Goal: Transaction & Acquisition: Book appointment/travel/reservation

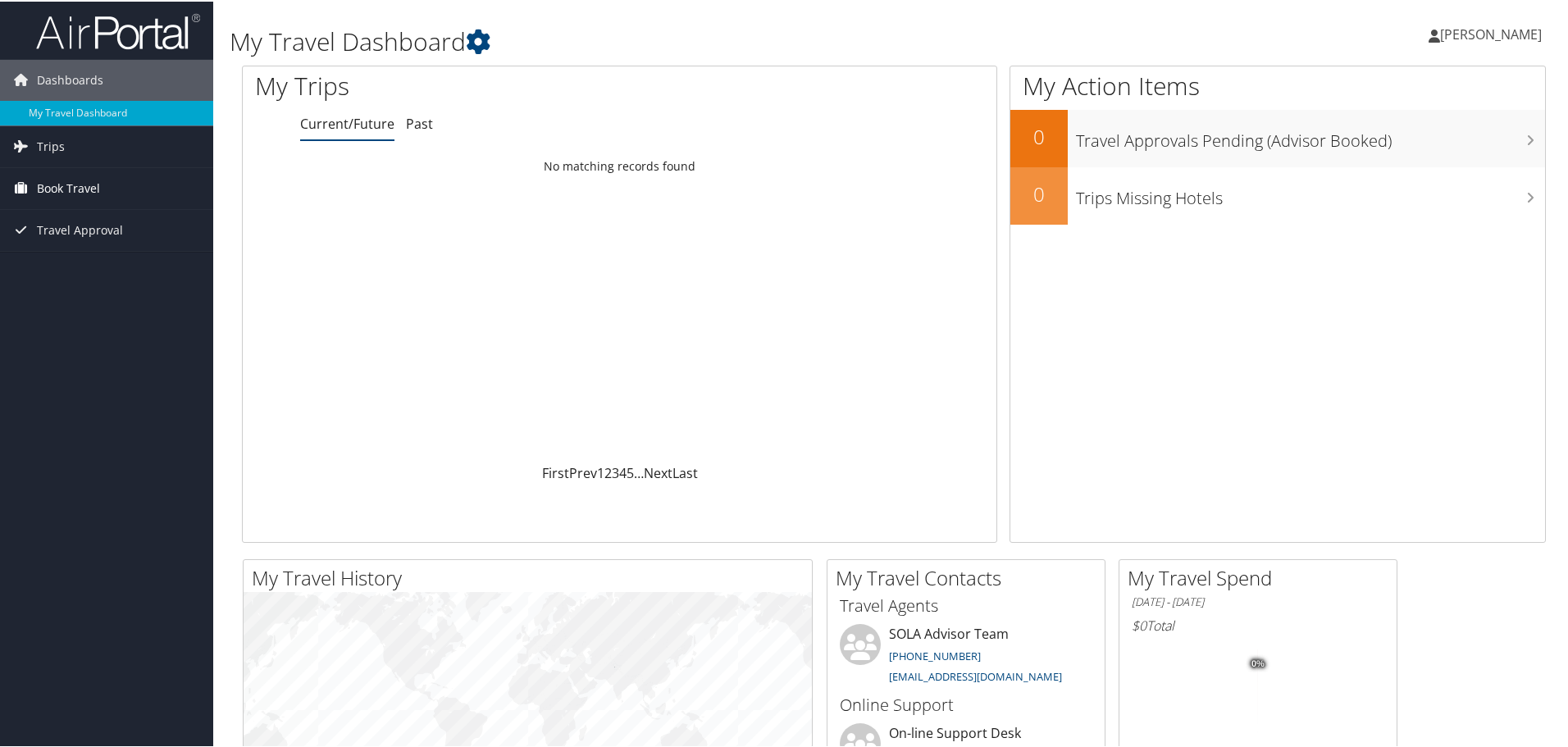
click at [73, 186] on span "Book Travel" at bounding box center [68, 187] width 63 height 41
click at [85, 245] on link "Book/Manage Online Trips" at bounding box center [106, 244] width 214 height 24
